Goal: Communication & Community: Answer question/provide support

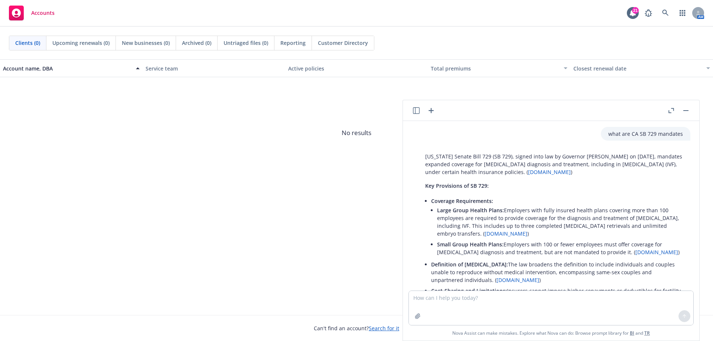
scroll to position [347, 0]
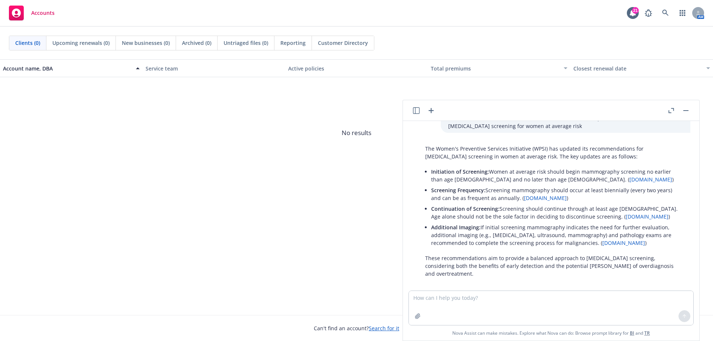
click at [430, 110] on icon "button" at bounding box center [431, 110] width 9 height 9
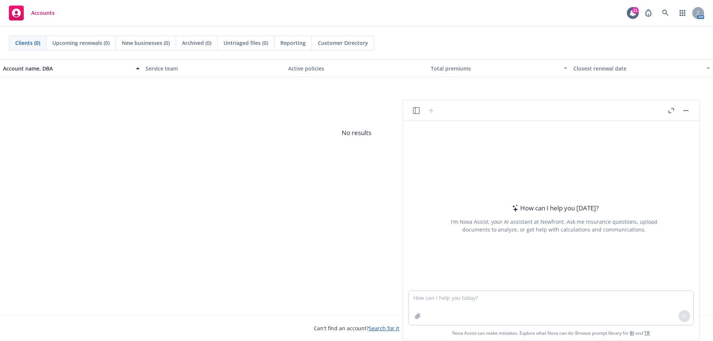
click at [454, 300] on textarea at bounding box center [551, 308] width 285 height 34
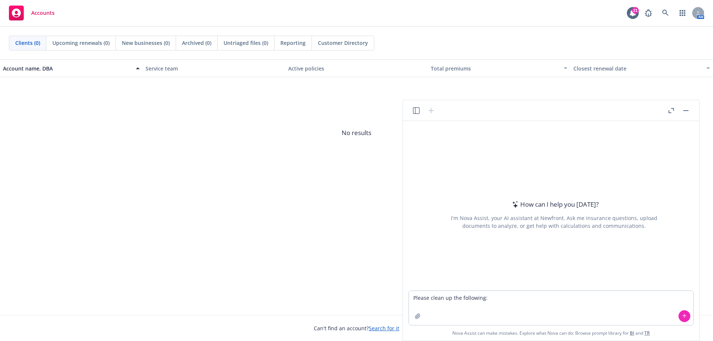
type textarea "Loremi dolor si ame consectet: Adipisci Elit Seddoei – Tempori Utlab Etd mag Al…"
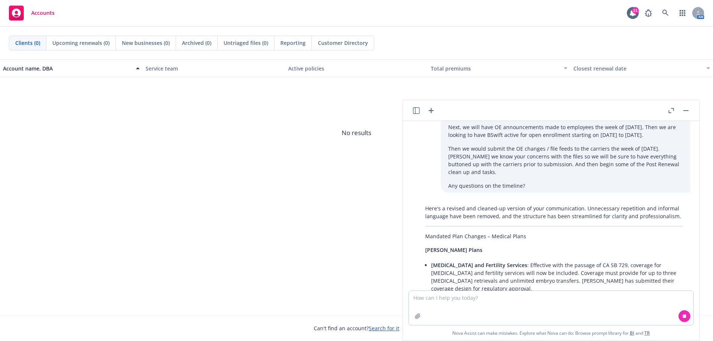
scroll to position [805, 0]
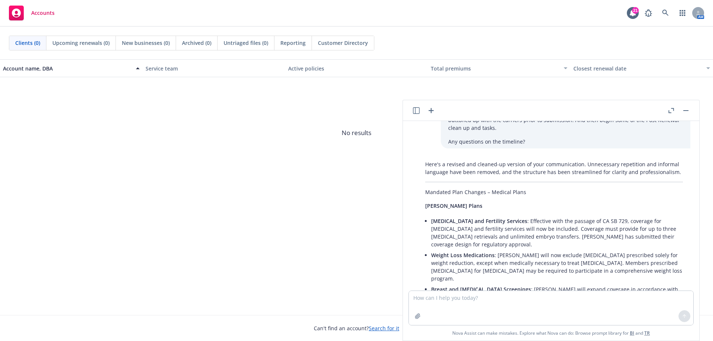
drag, startPoint x: 433, startPoint y: 181, endPoint x: 427, endPoint y: 178, distance: 6.3
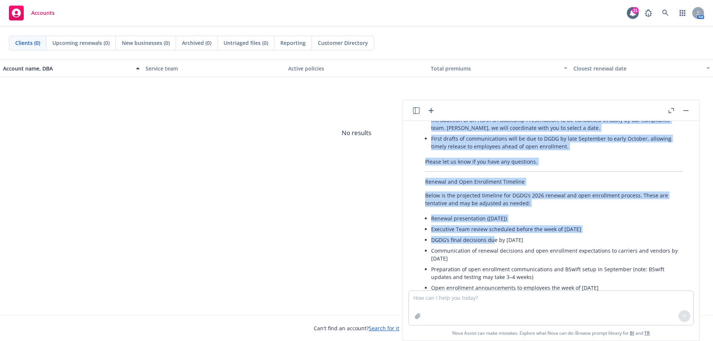
scroll to position [1402, 0]
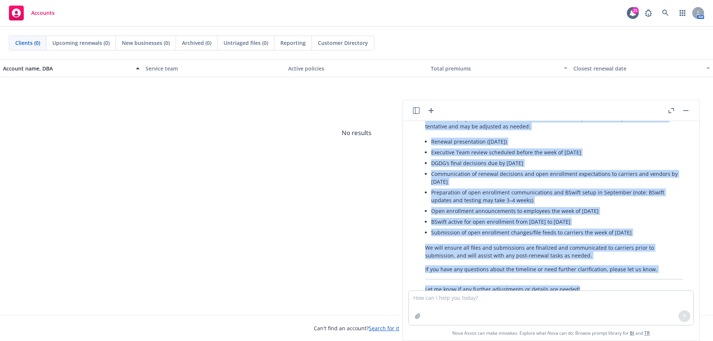
drag, startPoint x: 427, startPoint y: 175, endPoint x: 590, endPoint y: 269, distance: 188.1
copy div "Loremips Dolo Sitamet – Consect Adipi Elitse Doeiu Temporincid utl Etdolorem Al…"
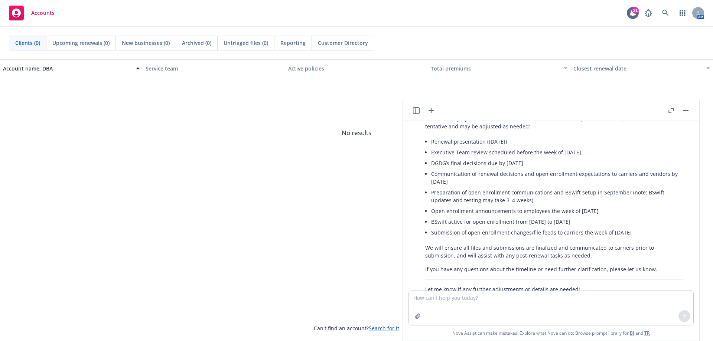
click at [305, 214] on div "Account name, DBA Service team Active policies Total premiums Closest renewal d…" at bounding box center [356, 187] width 713 height 256
